Goal: Navigation & Orientation: Go to known website

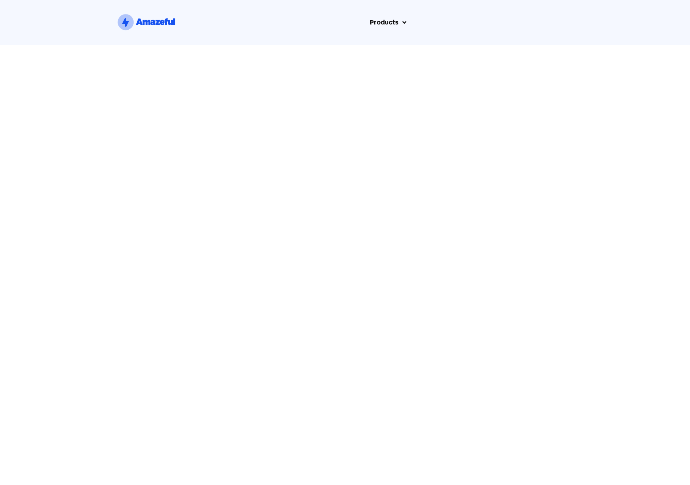
click at [518, 45] on html "Skip to content .st0{fill:#1652F0;} .st1{fill:none;} .st2{opacity:0.3;fill:#165…" at bounding box center [345, 22] width 690 height 45
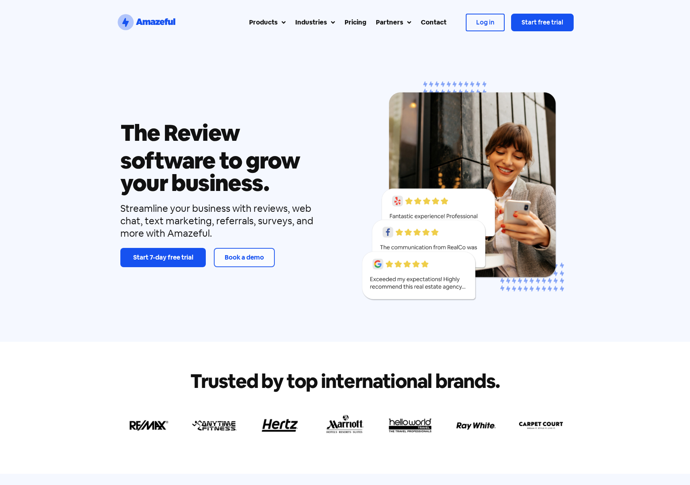
click at [493, 26] on div at bounding box center [484, 22] width 37 height 16
click at [486, 24] on span "Log in" at bounding box center [485, 22] width 18 height 8
